Goal: Transaction & Acquisition: Subscribe to service/newsletter

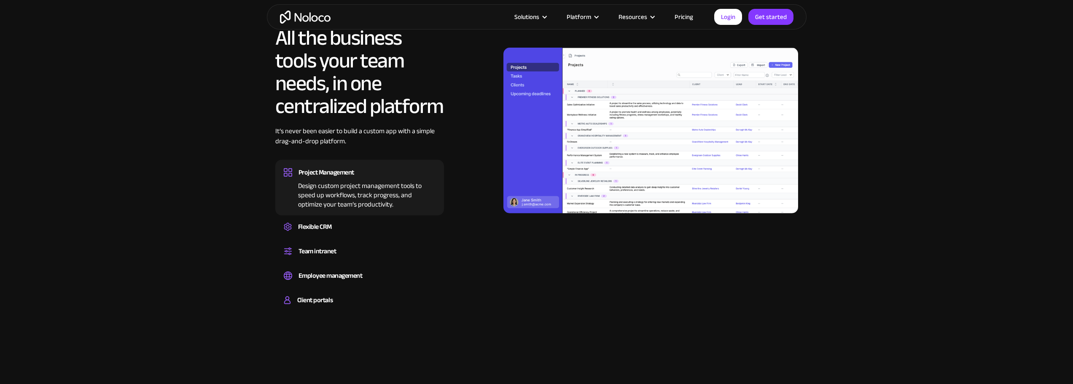
scroll to position [1012, 0]
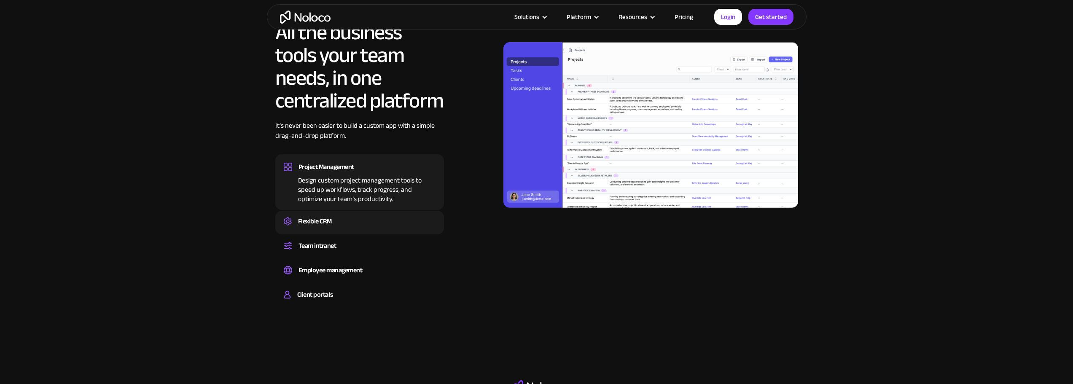
click at [328, 224] on div "Flexible CRM" at bounding box center [315, 221] width 34 height 13
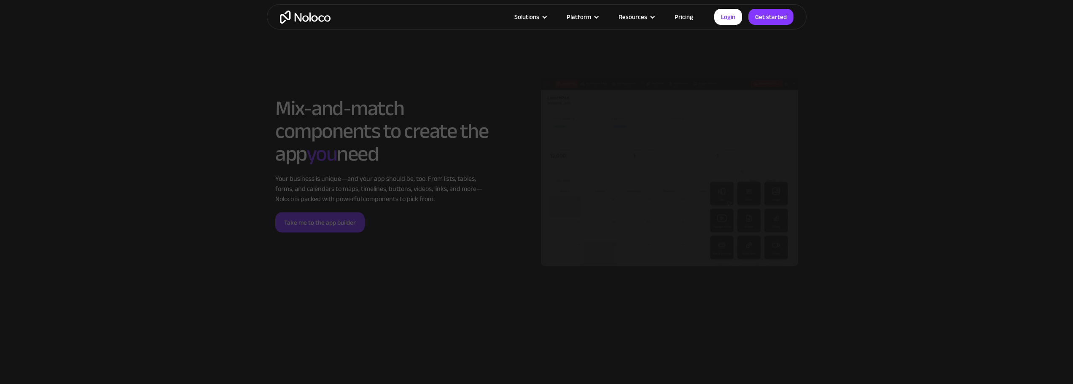
scroll to position [2023, 0]
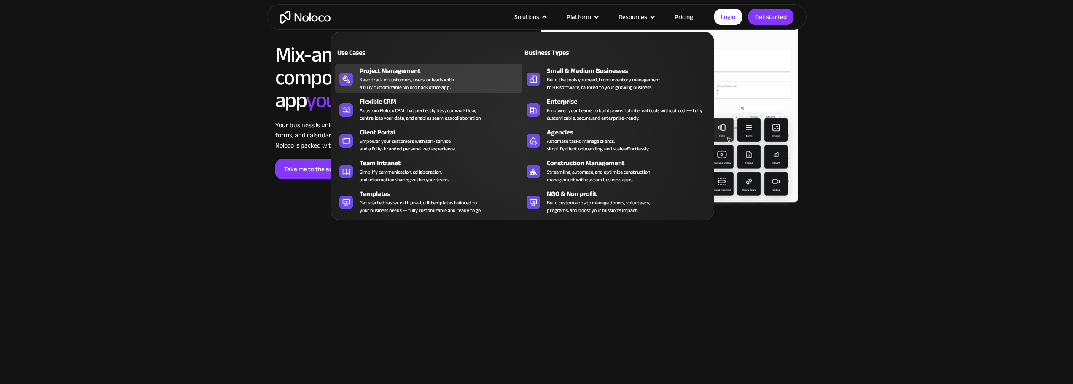
click at [404, 70] on div "Project Management" at bounding box center [443, 71] width 166 height 10
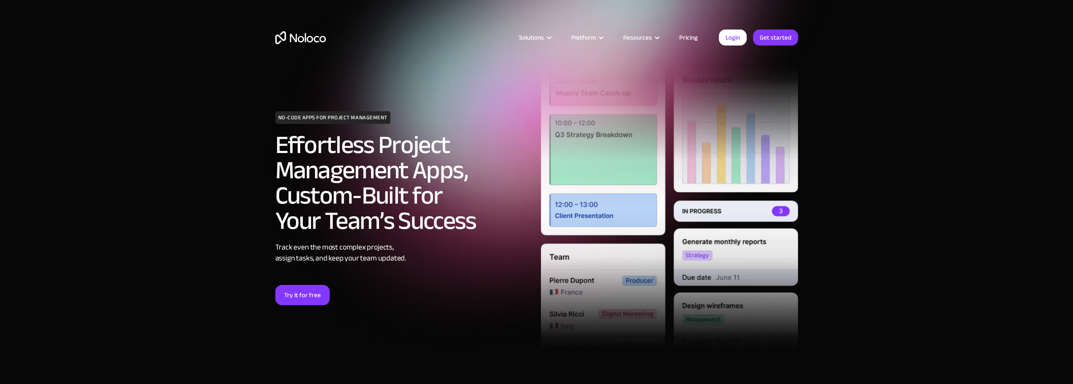
click at [685, 38] on link "Pricing" at bounding box center [689, 37] width 40 height 11
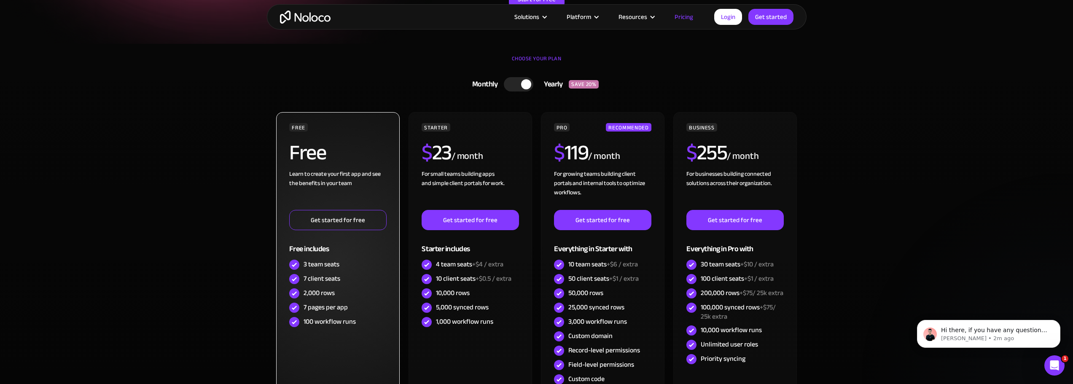
click at [367, 220] on link "Get started for free" at bounding box center [337, 220] width 97 height 20
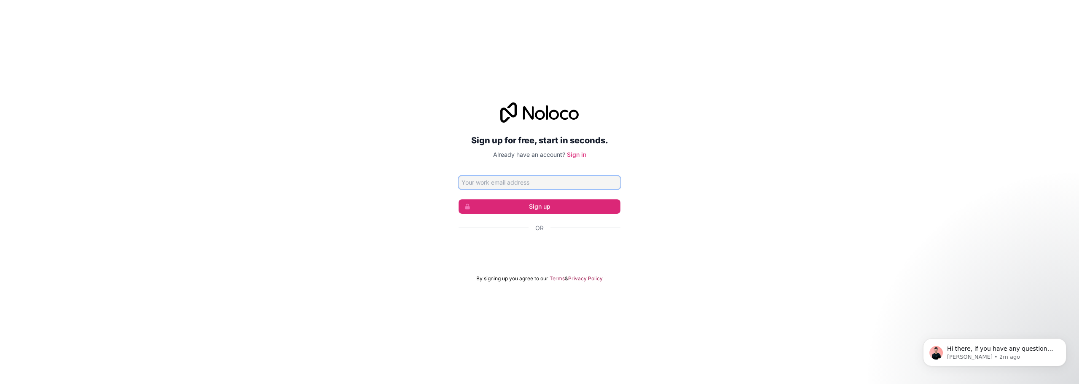
click at [517, 185] on input "Email address" at bounding box center [540, 182] width 162 height 13
type input "[EMAIL_ADDRESS][DOMAIN_NAME]"
click button "Sign up" at bounding box center [540, 206] width 162 height 14
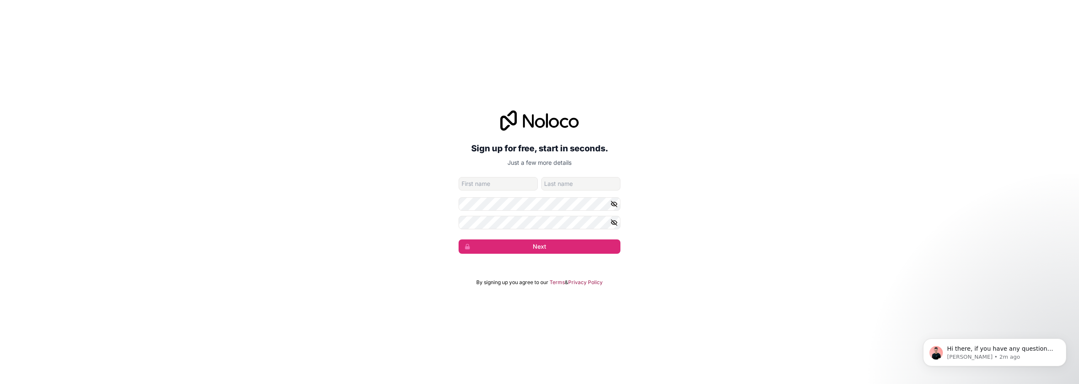
drag, startPoint x: 513, startPoint y: 181, endPoint x: 498, endPoint y: 190, distance: 17.0
click at [513, 181] on input "given-name" at bounding box center [498, 183] width 79 height 13
type input "Benjamin"
type input "Lauer"
click at [542, 248] on button "Next" at bounding box center [540, 246] width 162 height 14
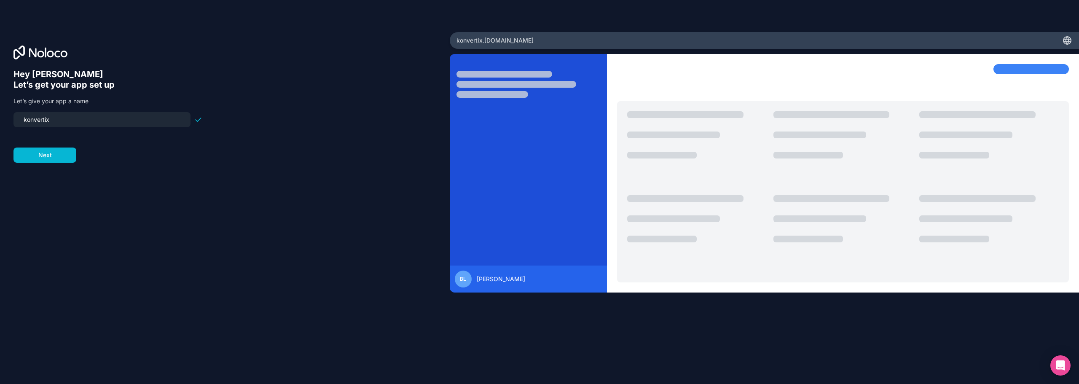
drag, startPoint x: 28, startPoint y: 120, endPoint x: 5, endPoint y: 121, distance: 22.4
click at [5, 121] on div "Hey Benjamin 👋 Let’s get your app set up Let’s give your app a name konvertix N…" at bounding box center [225, 192] width 450 height 320
drag, startPoint x: 29, startPoint y: 122, endPoint x: 20, endPoint y: 120, distance: 9.1
click at [20, 120] on input "konvertix" at bounding box center [102, 120] width 167 height 12
drag, startPoint x: 74, startPoint y: 121, endPoint x: -46, endPoint y: 120, distance: 120.1
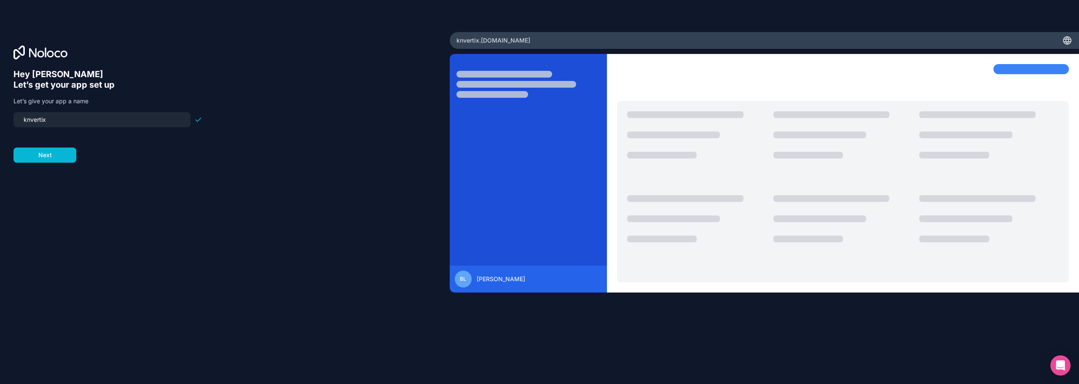
click at [0, 120] on html "Hey Benjamin 👋 Let’s get your app set up Let’s give your app a name knvertix Ne…" at bounding box center [539, 192] width 1079 height 384
type input "konvertix"
drag, startPoint x: 86, startPoint y: 156, endPoint x: 80, endPoint y: 155, distance: 6.0
click at [85, 156] on form "konvertix Next" at bounding box center [107, 137] width 189 height 51
click at [67, 155] on button "Next" at bounding box center [44, 155] width 63 height 15
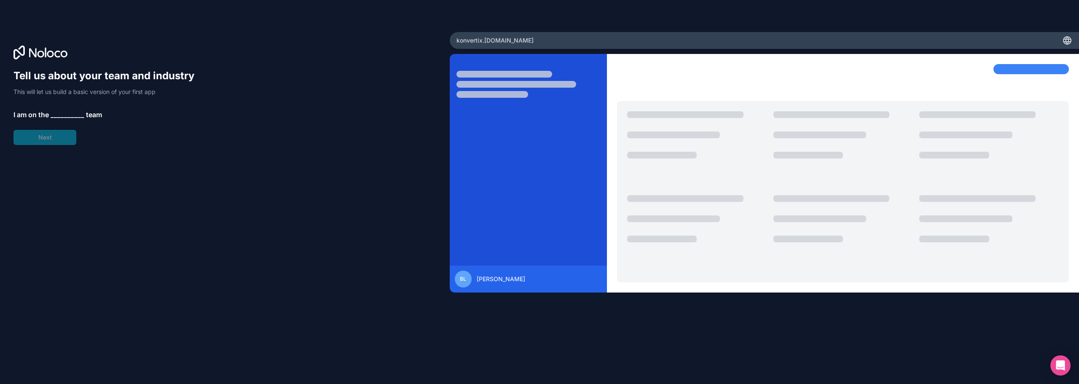
click at [60, 116] on span "__________" at bounding box center [68, 115] width 34 height 10
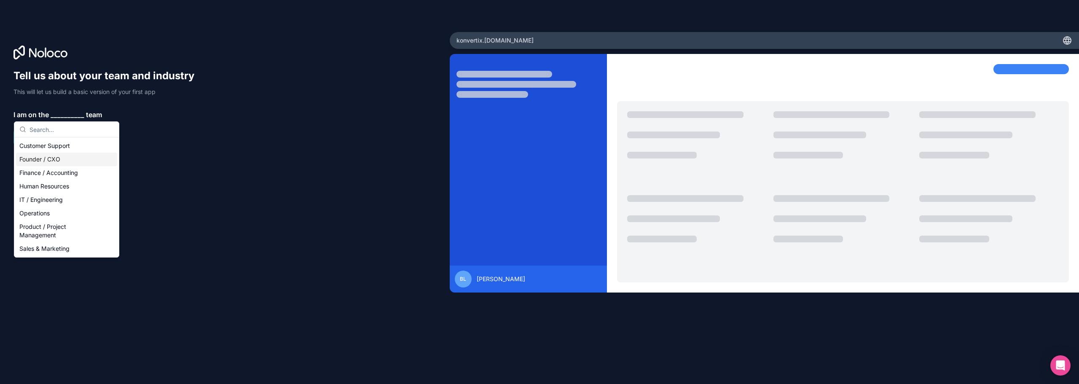
click at [63, 161] on div "Founder / CXO" at bounding box center [66, 159] width 101 height 13
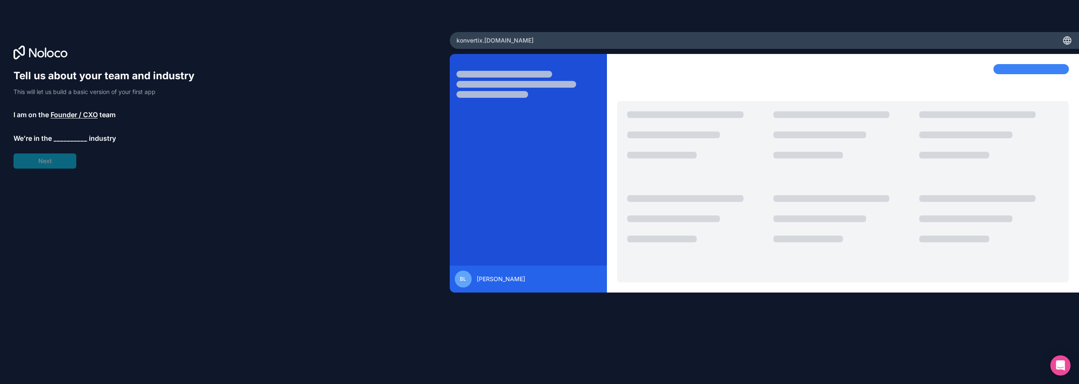
click at [72, 144] on div "Tell us about your team and industry This will let us build a basic version of …" at bounding box center [107, 118] width 189 height 99
click at [71, 140] on span "__________" at bounding box center [71, 138] width 34 height 10
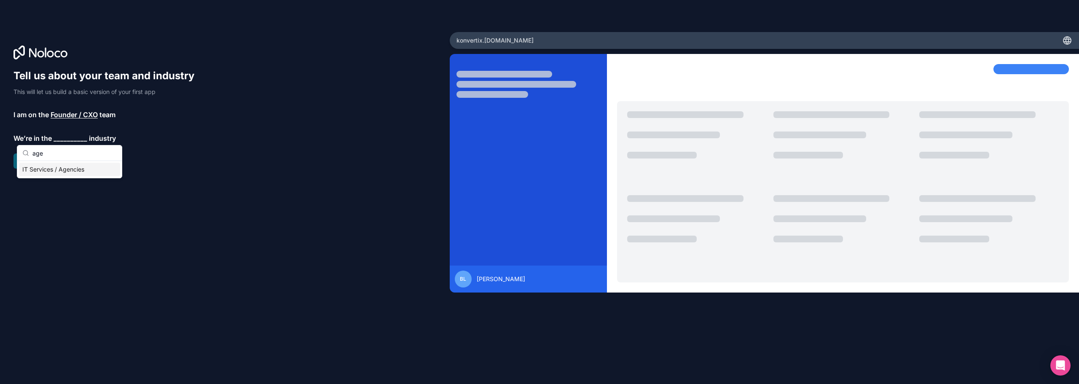
type input "age"
click at [74, 170] on div "IT Services / Agencies" at bounding box center [69, 169] width 101 height 13
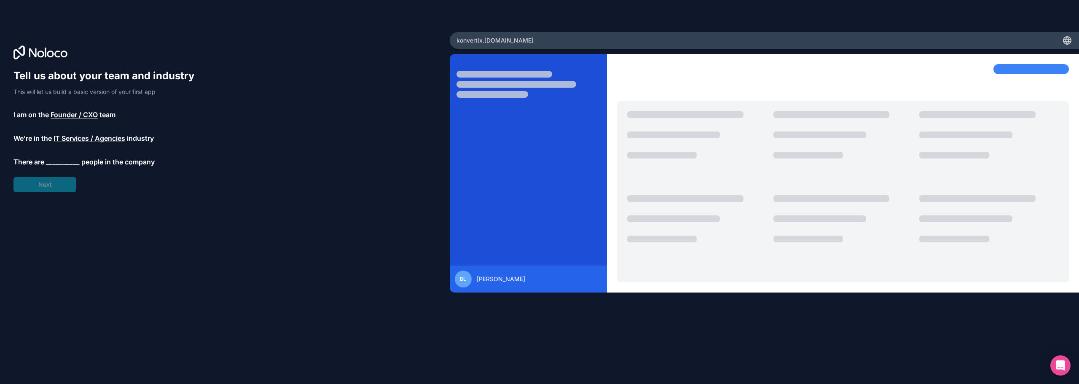
click at [55, 167] on div "Tell us about your team and industry This will let us build a basic version of …" at bounding box center [107, 130] width 189 height 123
click at [56, 163] on span "__________" at bounding box center [63, 162] width 34 height 10
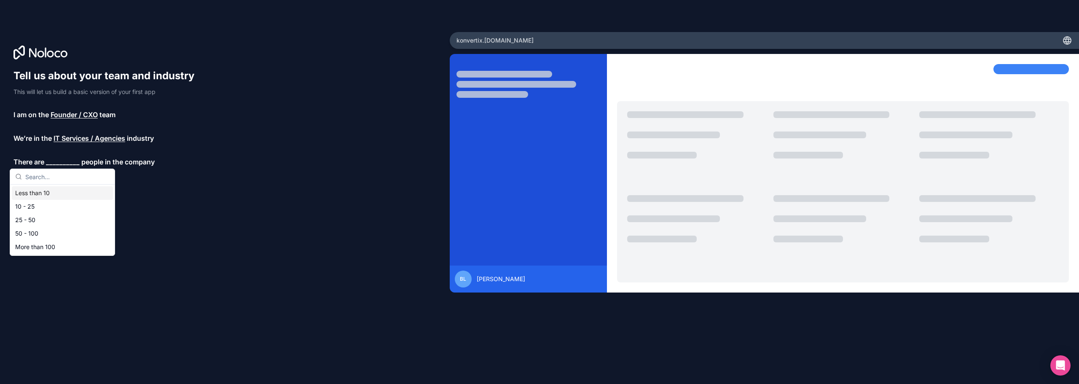
click at [56, 191] on div "Less than 10" at bounding box center [62, 192] width 101 height 13
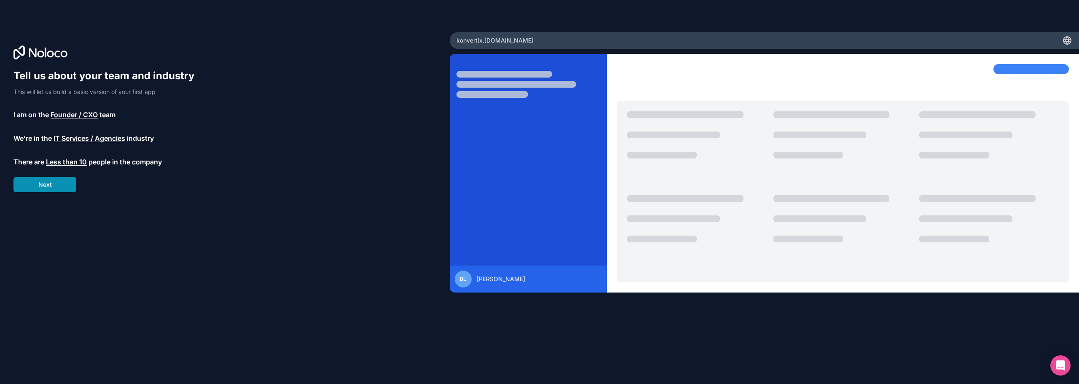
click at [51, 189] on button "Next" at bounding box center [44, 184] width 63 height 15
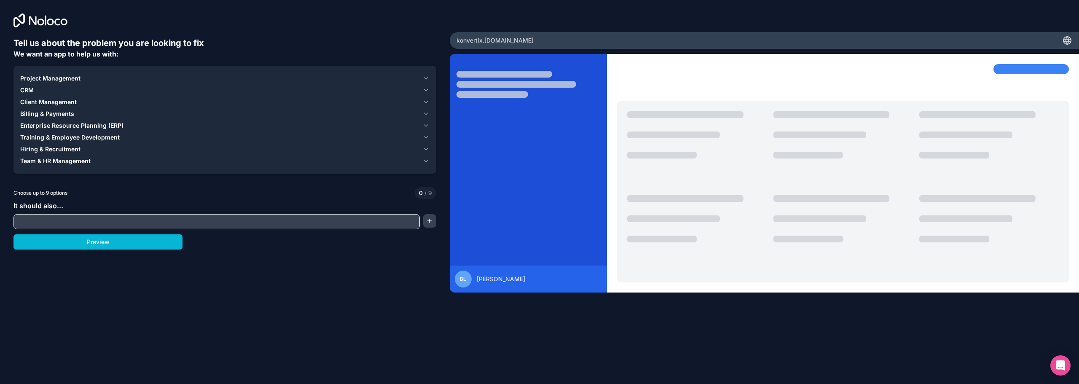
click at [50, 80] on span "Project Management" at bounding box center [50, 78] width 60 height 8
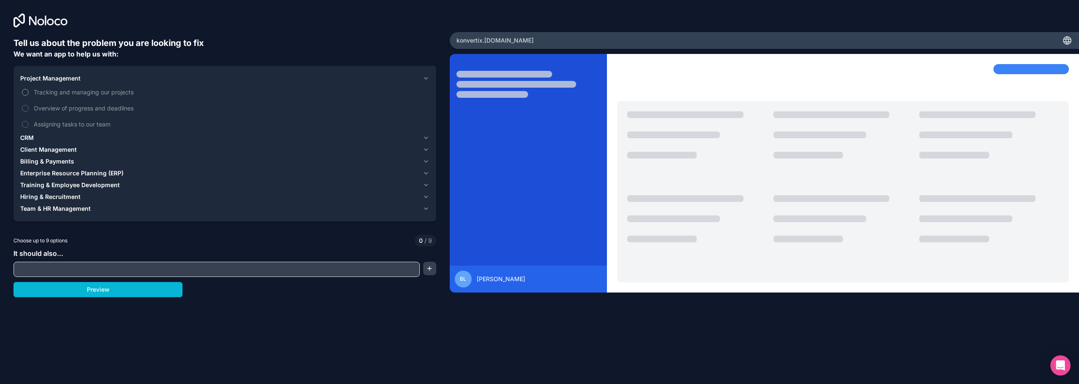
click at [62, 91] on span "Tracking and managing our projects" at bounding box center [231, 92] width 394 height 9
click at [29, 91] on button "Tracking and managing our projects" at bounding box center [25, 92] width 7 height 7
click at [67, 105] on span "Overview of progress and deadlines" at bounding box center [231, 108] width 394 height 9
click at [29, 105] on button "Overview of progress and deadlines" at bounding box center [25, 108] width 7 height 7
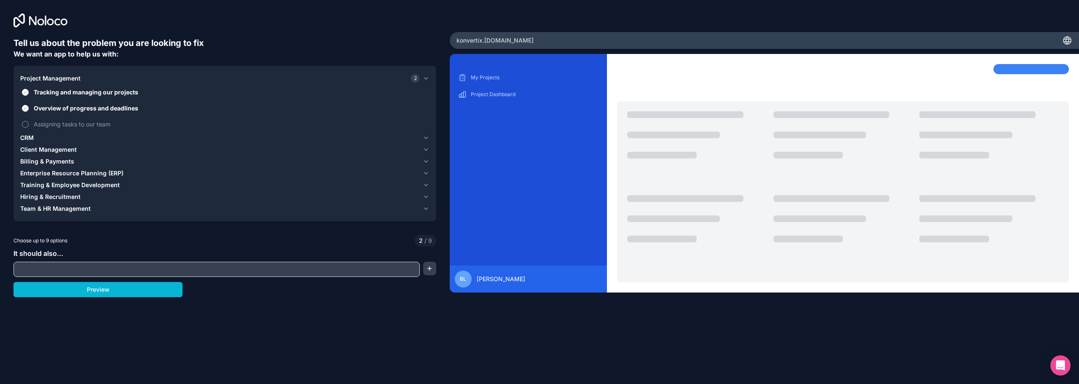
click at [67, 124] on span "Assigning tasks to our team" at bounding box center [231, 124] width 394 height 9
click at [29, 124] on button "Assigning tasks to our team" at bounding box center [25, 124] width 7 height 7
click at [61, 140] on div "CRM" at bounding box center [219, 138] width 399 height 8
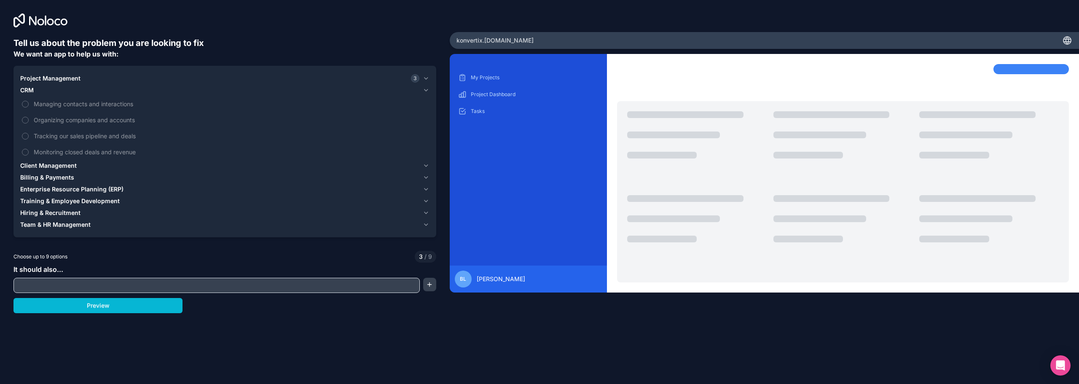
click at [81, 161] on div "Client Management" at bounding box center [219, 165] width 399 height 8
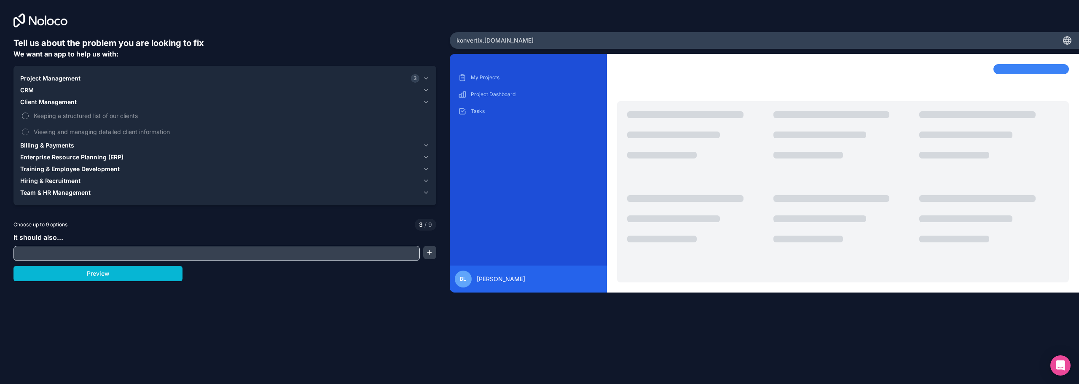
click at [64, 118] on span "Keeping a structured list of our clients" at bounding box center [231, 115] width 394 height 9
click at [29, 118] on button "Keeping a structured list of our clients" at bounding box center [25, 116] width 7 height 7
click at [68, 132] on span "Viewing and managing detailed client information" at bounding box center [231, 131] width 394 height 9
click at [29, 132] on button "Viewing and managing detailed client information" at bounding box center [25, 132] width 7 height 7
click at [61, 145] on span "Billing & Payments" at bounding box center [47, 145] width 54 height 8
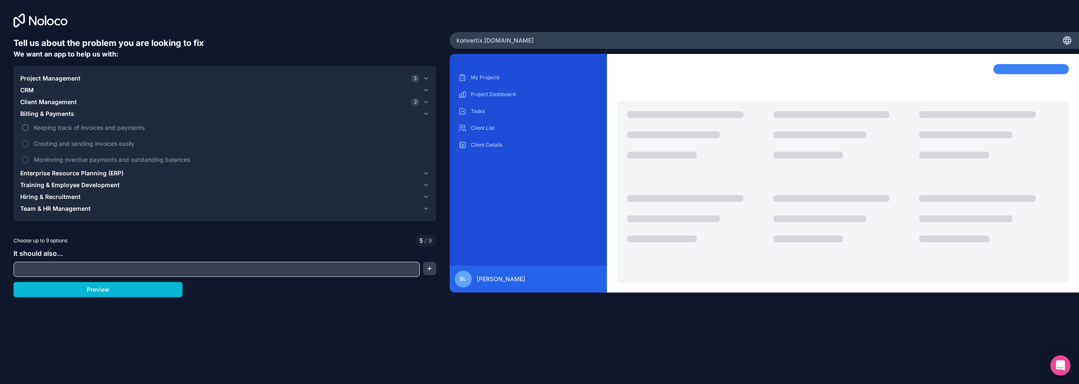
click at [86, 125] on span "Keeping track of invoices and payments" at bounding box center [231, 127] width 394 height 9
click at [29, 125] on button "Keeping track of invoices and payments" at bounding box center [25, 127] width 7 height 7
click at [83, 137] on label "Creating and sending invoices easily" at bounding box center [224, 144] width 409 height 16
click at [29, 140] on button "Creating and sending invoices easily" at bounding box center [25, 143] width 7 height 7
click at [81, 158] on span "Monitoring overdue payments and outstanding balances" at bounding box center [231, 159] width 394 height 9
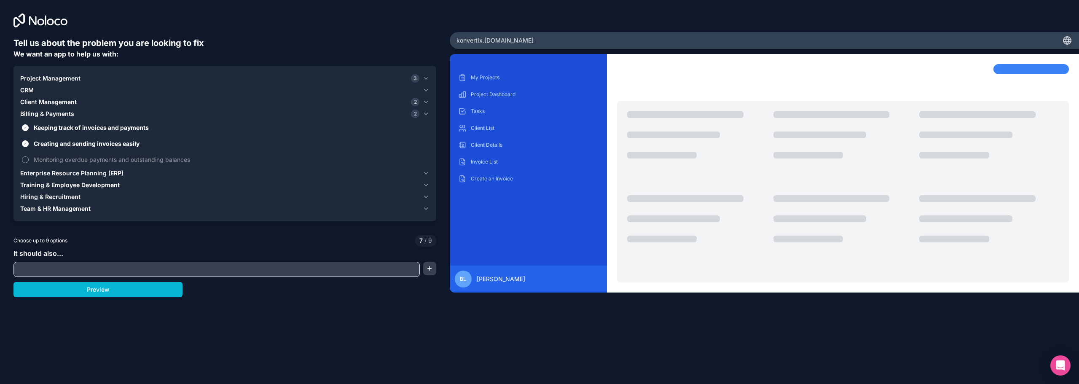
click at [29, 158] on button "Monitoring overdue payments and outstanding balances" at bounding box center [25, 159] width 7 height 7
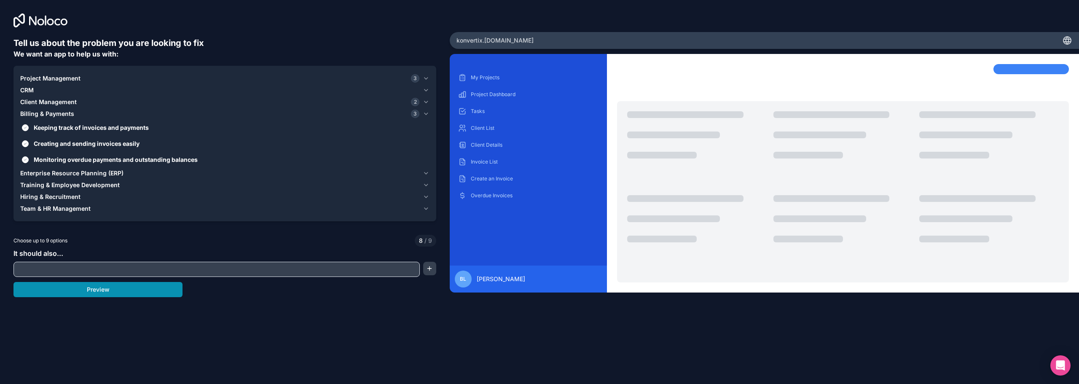
click at [106, 288] on button "Preview" at bounding box center [97, 289] width 169 height 15
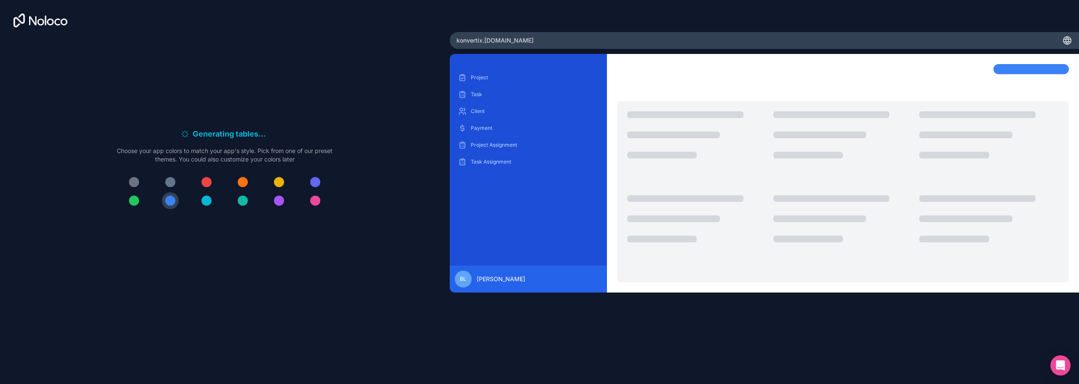
click at [313, 198] on div at bounding box center [315, 201] width 10 height 10
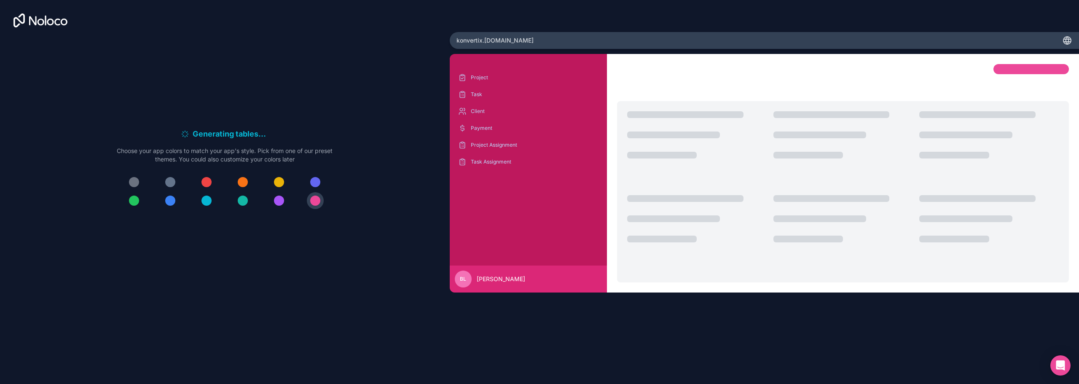
click at [278, 201] on div at bounding box center [279, 201] width 10 height 10
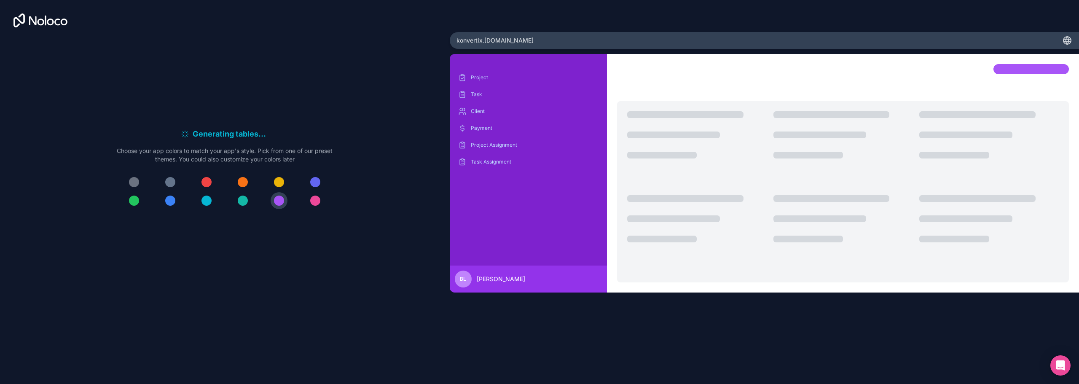
click at [137, 186] on button at bounding box center [134, 182] width 17 height 17
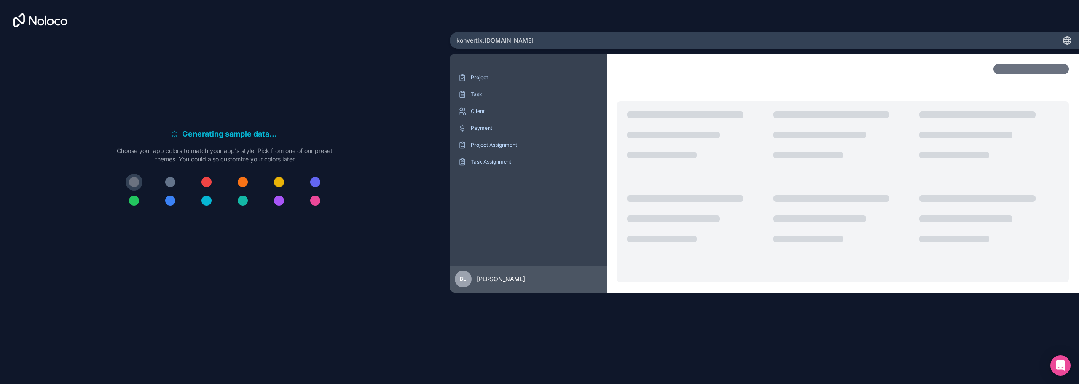
click at [165, 187] on button at bounding box center [170, 182] width 17 height 17
click at [175, 184] on button at bounding box center [170, 182] width 17 height 17
click at [170, 182] on div at bounding box center [170, 182] width 10 height 10
click at [282, 199] on div at bounding box center [279, 201] width 10 height 10
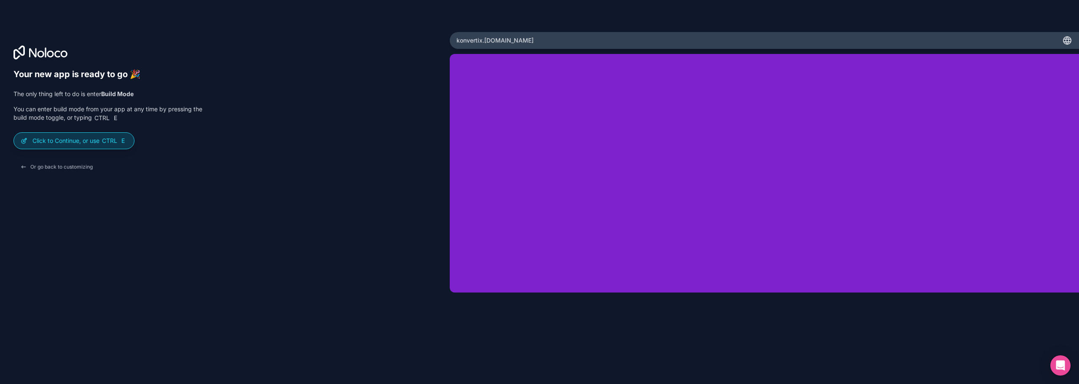
click at [120, 144] on span "Ctrl E" at bounding box center [114, 141] width 26 height 8
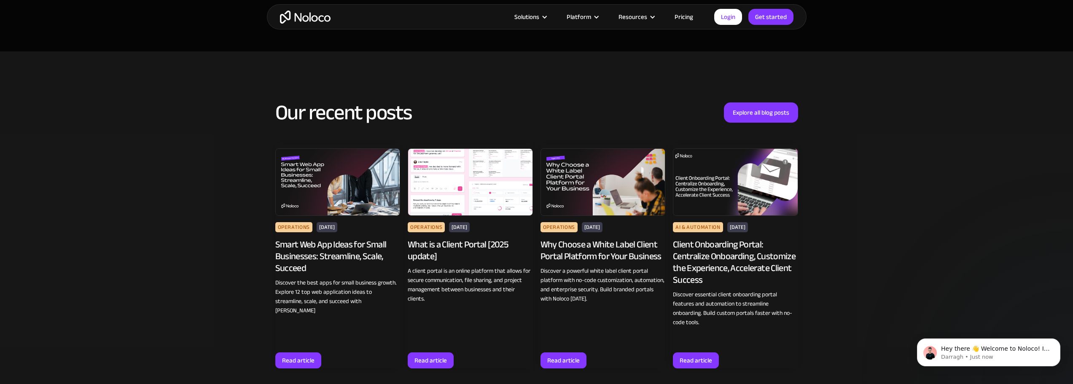
scroll to position [3414, 0]
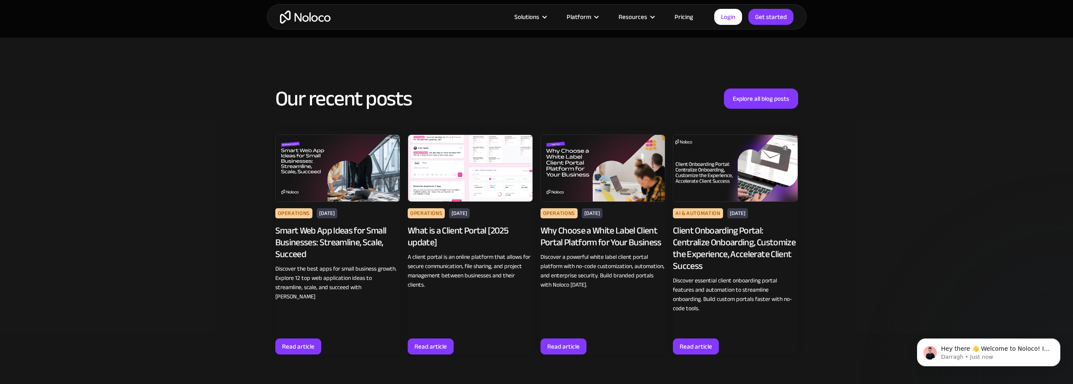
click at [486, 167] on img at bounding box center [470, 167] width 125 height 67
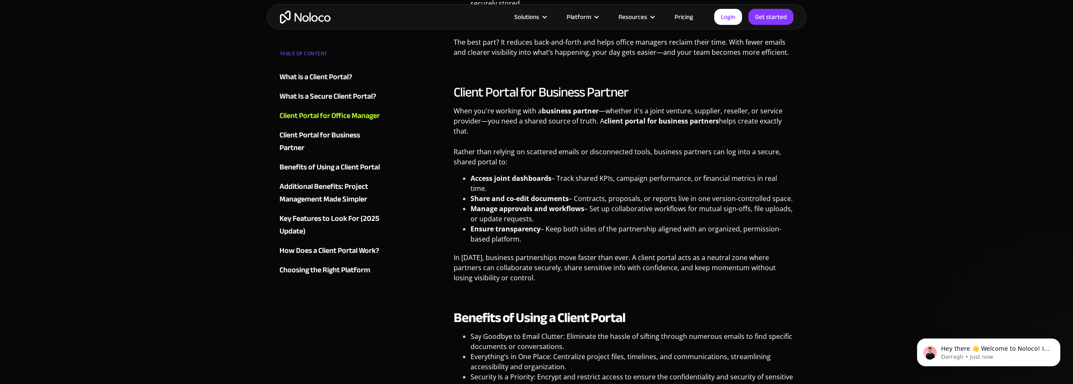
scroll to position [1349, 0]
